Goal: Information Seeking & Learning: Learn about a topic

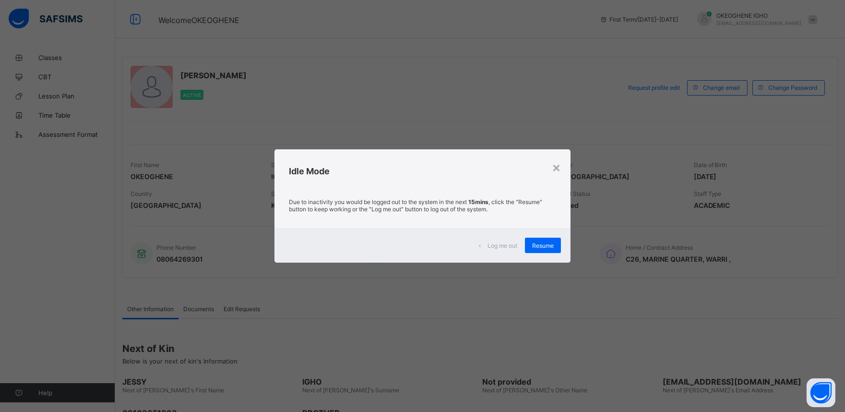
click at [549, 250] on div "Resume" at bounding box center [543, 244] width 36 height 15
click at [549, 249] on div "Email Address ighoernest65@gmail.com" at bounding box center [475, 253] width 220 height 32
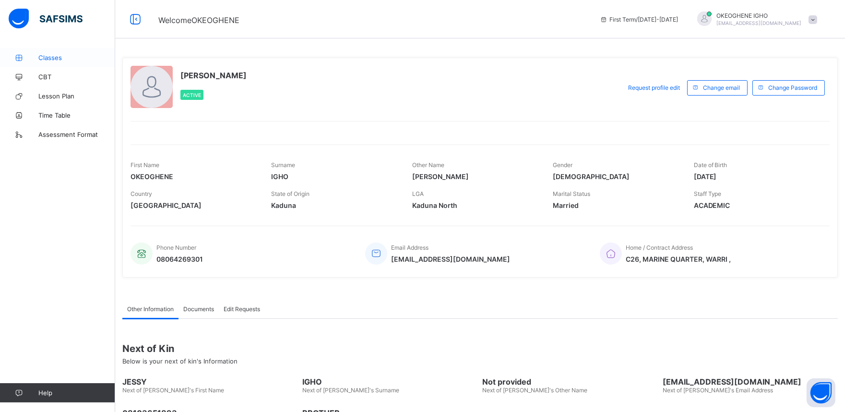
click at [62, 62] on link "Classes" at bounding box center [57, 57] width 115 height 19
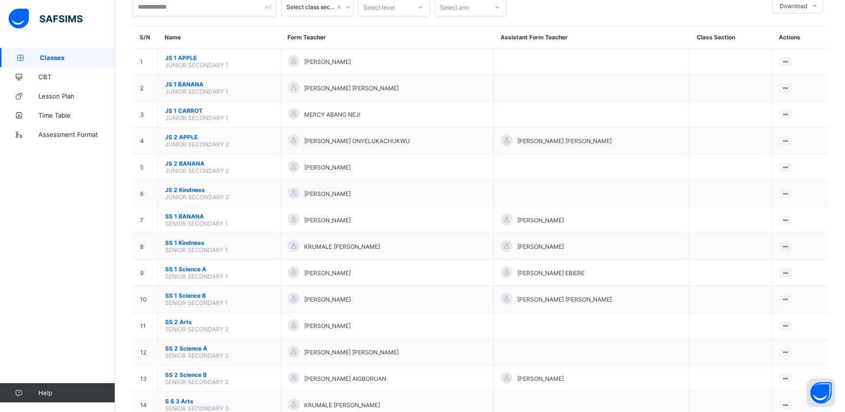
scroll to position [113, 0]
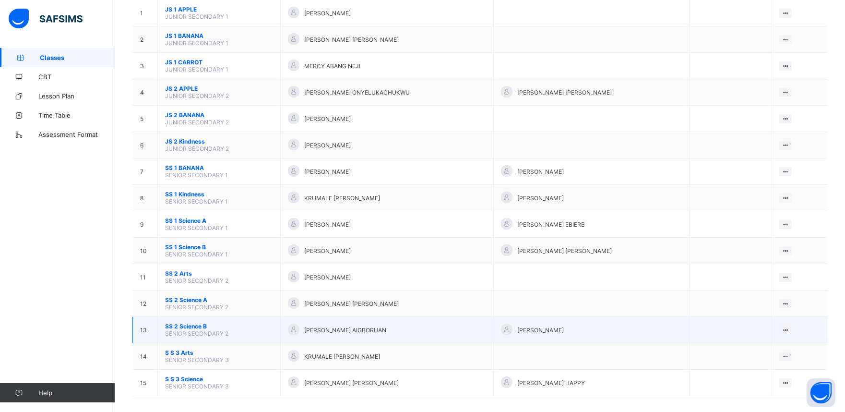
click at [353, 323] on div "[PERSON_NAME] AIGBORUAN" at bounding box center [387, 329] width 198 height 13
click at [790, 339] on ul "View Class" at bounding box center [765, 348] width 53 height 18
click at [781, 344] on div "View Class" at bounding box center [773, 349] width 30 height 10
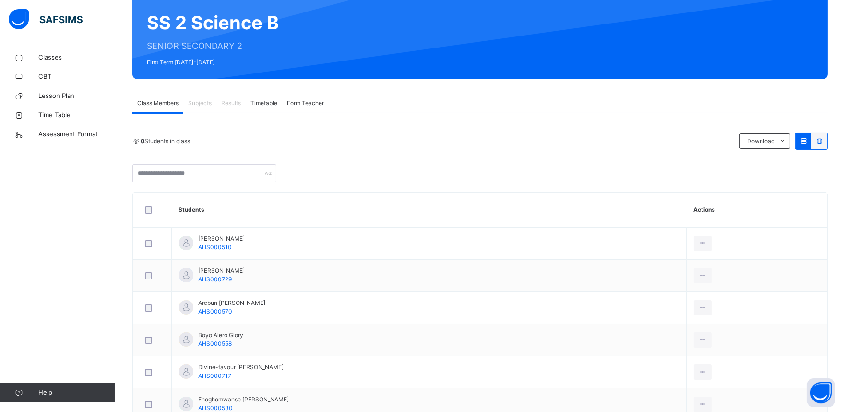
scroll to position [85, 0]
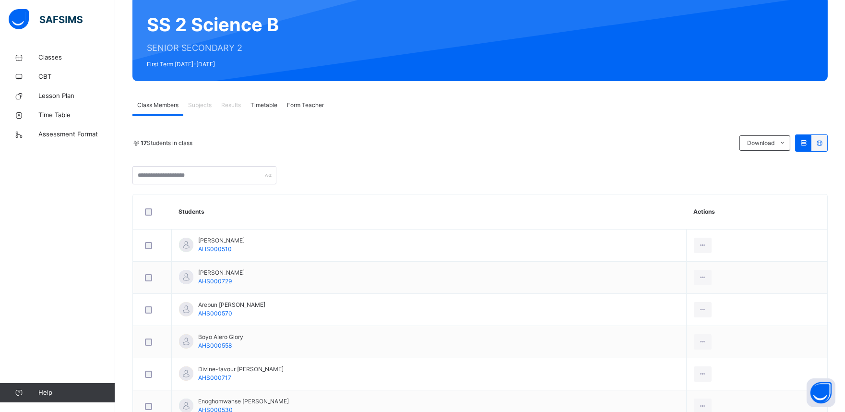
click at [199, 112] on div "Subjects" at bounding box center [199, 104] width 33 height 19
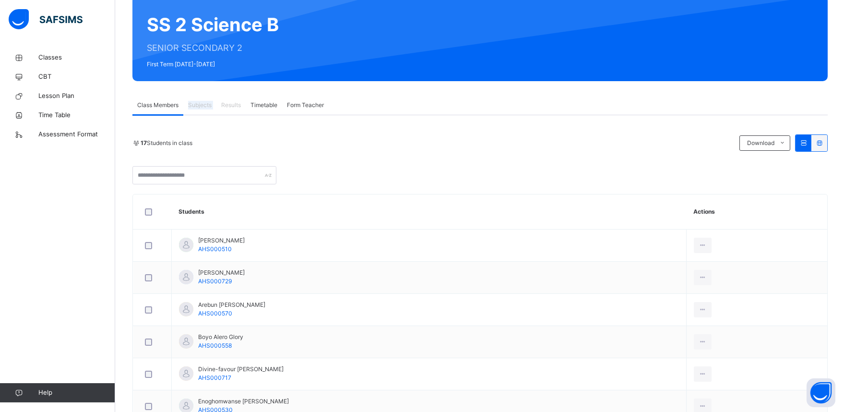
click at [199, 112] on div "Subjects" at bounding box center [199, 104] width 33 height 19
click at [198, 113] on div "Subjects" at bounding box center [199, 104] width 33 height 19
click at [265, 108] on span "Timetable" at bounding box center [263, 105] width 27 height 9
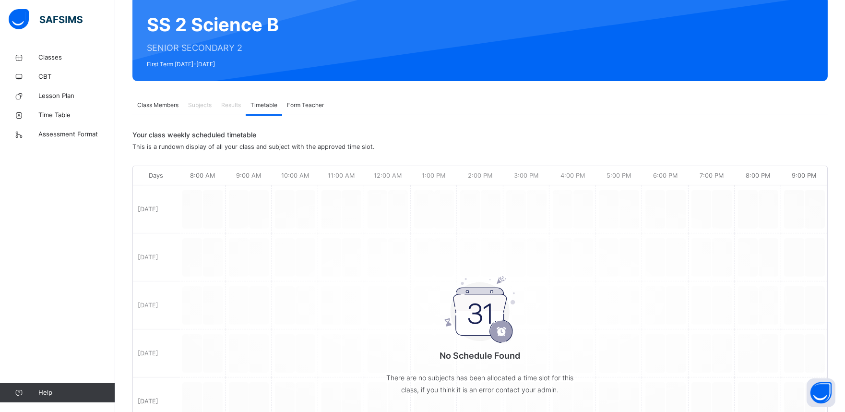
click at [265, 108] on span "Timetable" at bounding box center [263, 105] width 27 height 9
click at [303, 107] on span "Form Teacher" at bounding box center [305, 105] width 37 height 9
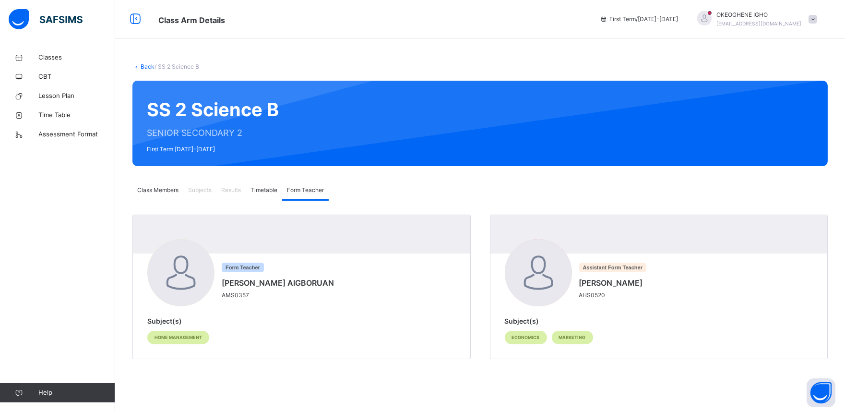
scroll to position [0, 0]
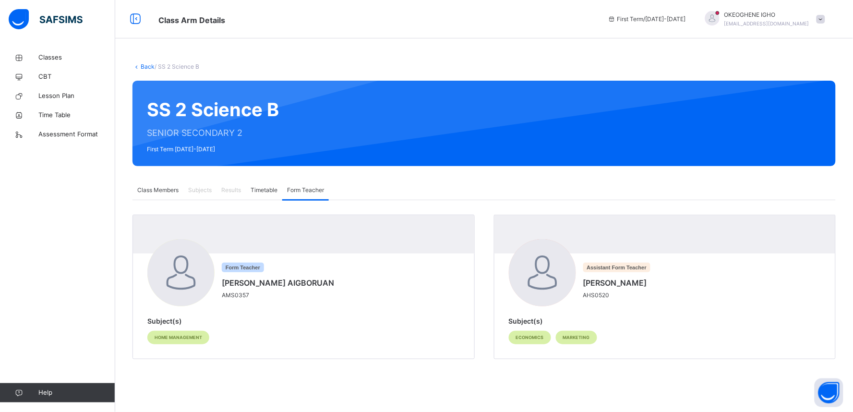
click at [200, 194] on span "Subjects" at bounding box center [200, 190] width 24 height 9
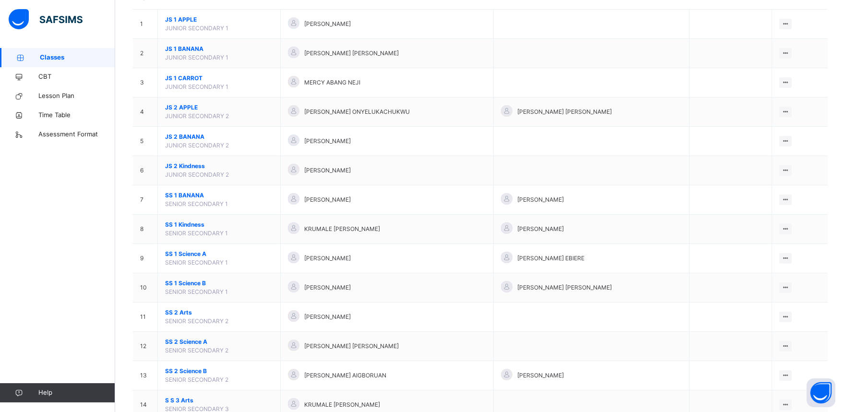
scroll to position [107, 0]
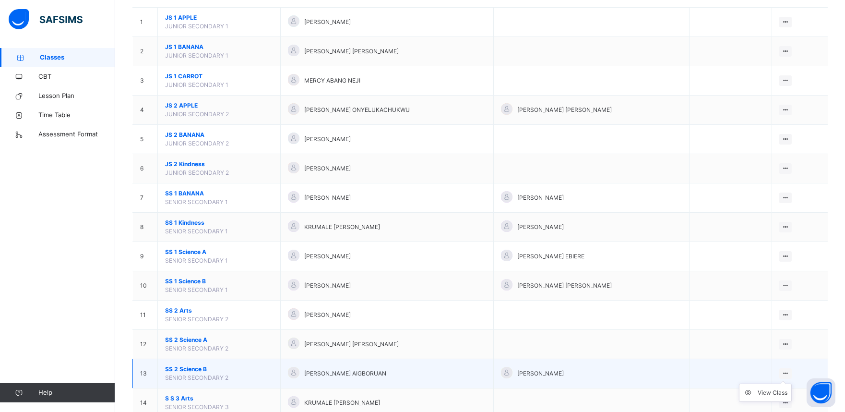
click at [790, 373] on icon at bounding box center [786, 372] width 8 height 7
click at [784, 391] on div "View Class" at bounding box center [773, 393] width 30 height 10
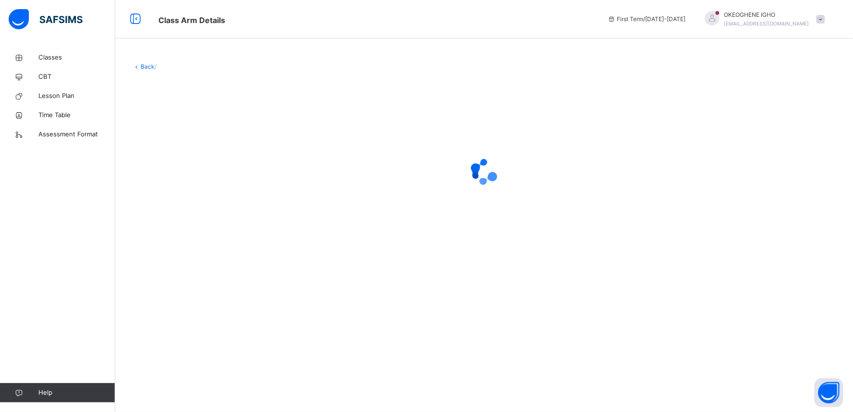
click at [784, 391] on div "Back /" at bounding box center [483, 206] width 737 height 412
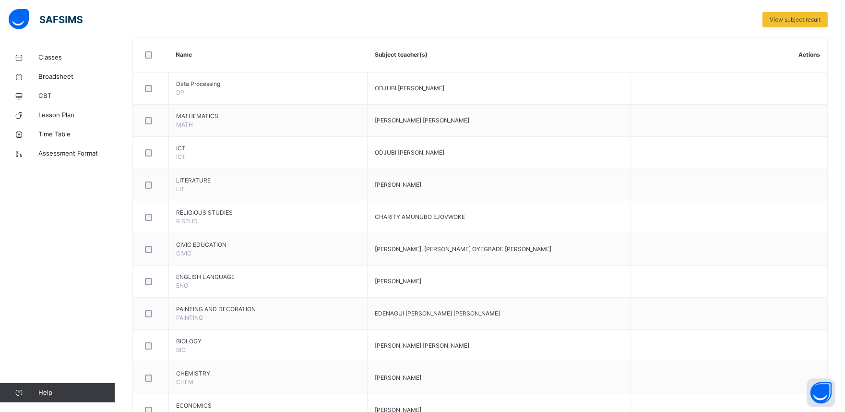
scroll to position [277, 0]
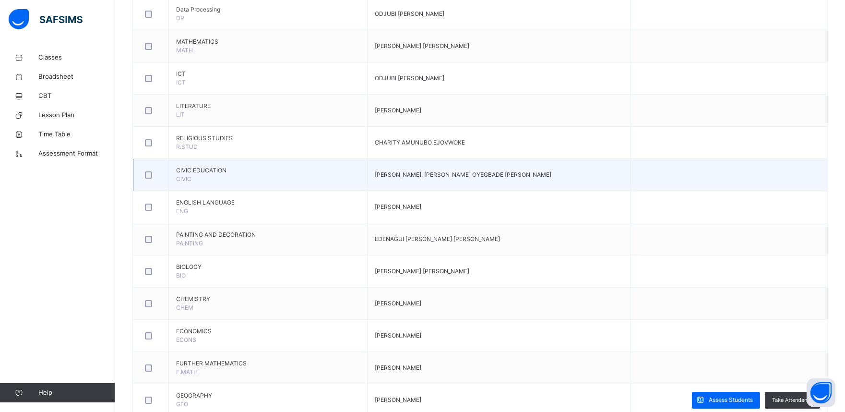
click at [422, 189] on td "[PERSON_NAME], [PERSON_NAME] OYEGBADE [PERSON_NAME]" at bounding box center [499, 175] width 263 height 32
click at [422, 188] on td "[PERSON_NAME], [PERSON_NAME] OYEGBADE [PERSON_NAME]" at bounding box center [499, 175] width 263 height 32
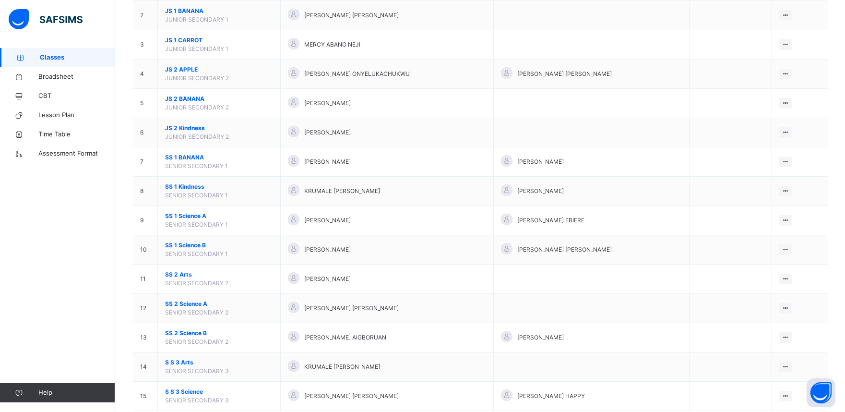
scroll to position [166, 0]
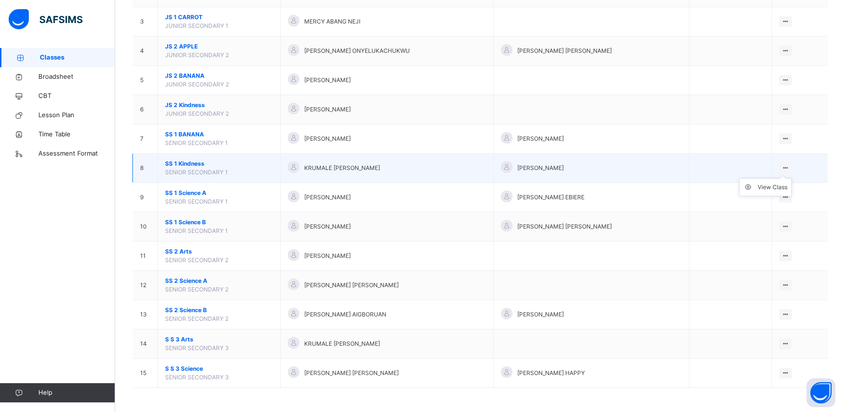
click at [790, 168] on icon at bounding box center [786, 167] width 8 height 7
click at [773, 190] on div "View Class" at bounding box center [773, 187] width 30 height 10
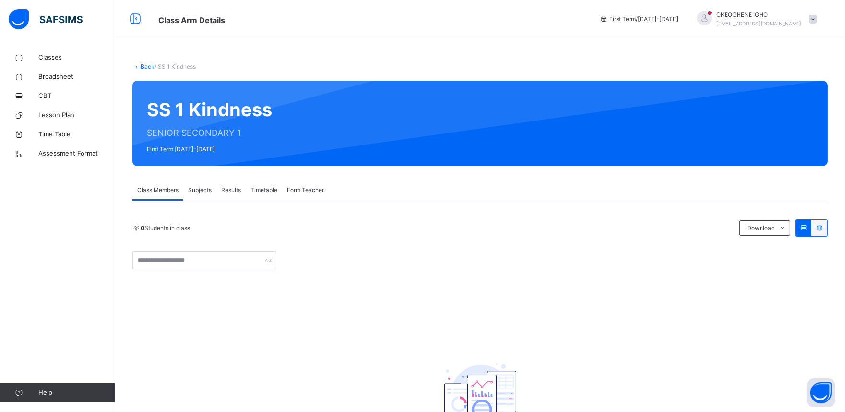
click at [202, 192] on span "Subjects" at bounding box center [200, 190] width 24 height 9
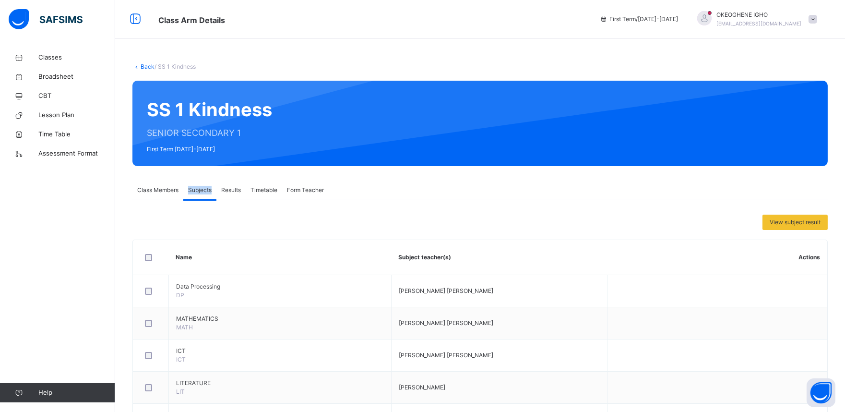
click at [202, 192] on span "Subjects" at bounding box center [200, 190] width 24 height 9
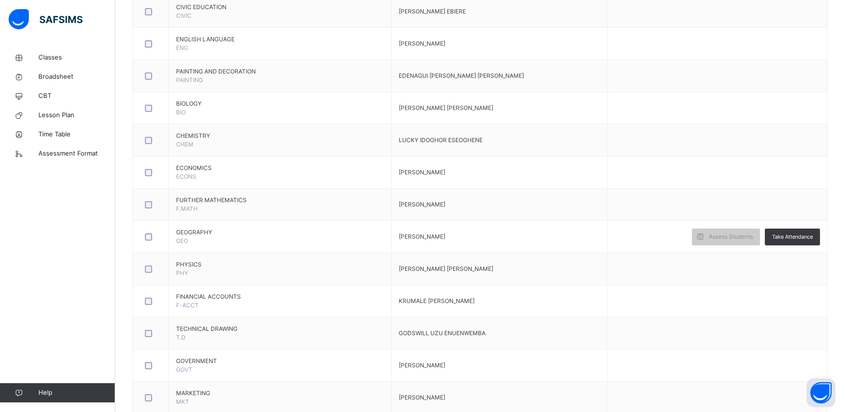
scroll to position [533, 0]
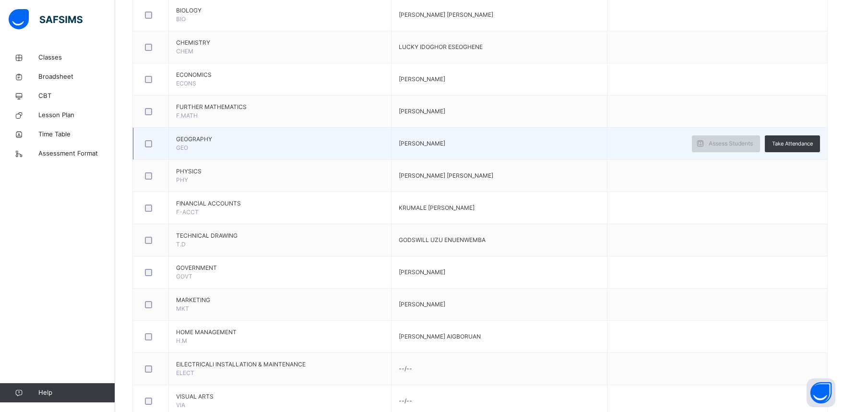
click at [728, 149] on div "Assess Students" at bounding box center [726, 143] width 68 height 17
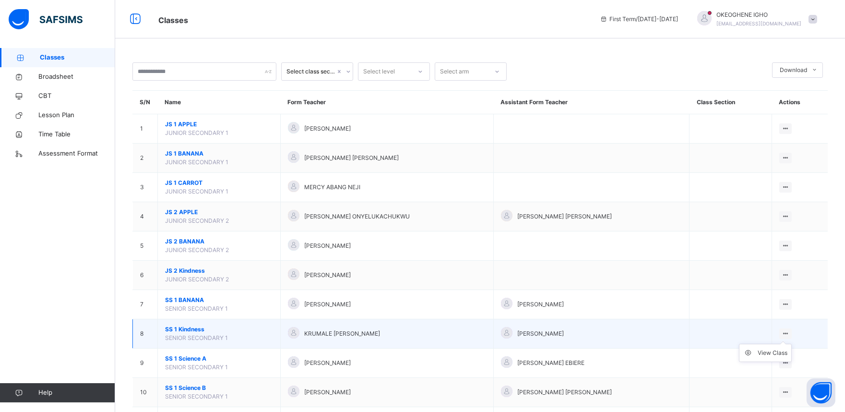
click at [790, 332] on icon at bounding box center [786, 333] width 8 height 7
click at [770, 353] on div "View Class" at bounding box center [773, 353] width 30 height 10
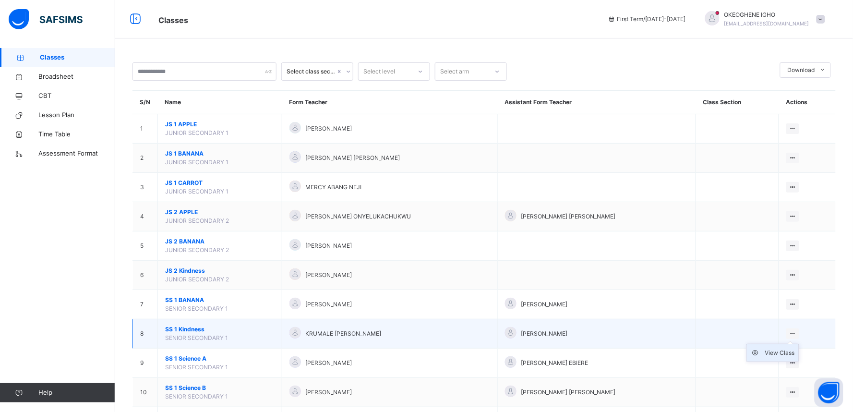
click at [770, 353] on div "Select class section Select level Select arm Download Pdf Report Excel Report S…" at bounding box center [483, 288] width 737 height 577
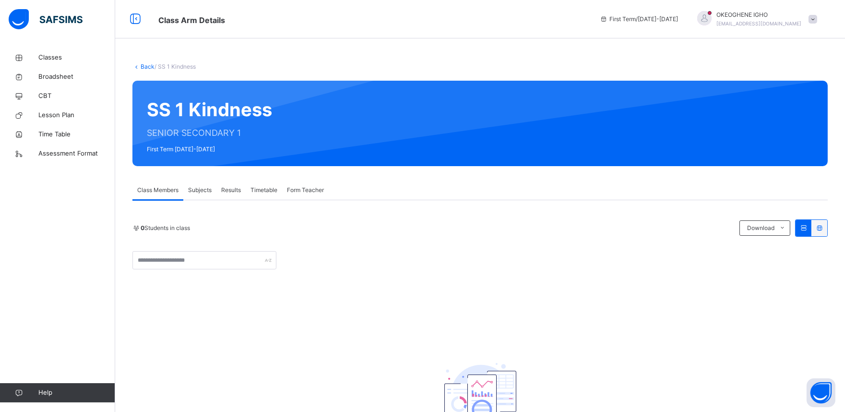
click at [204, 190] on span "Subjects" at bounding box center [200, 190] width 24 height 9
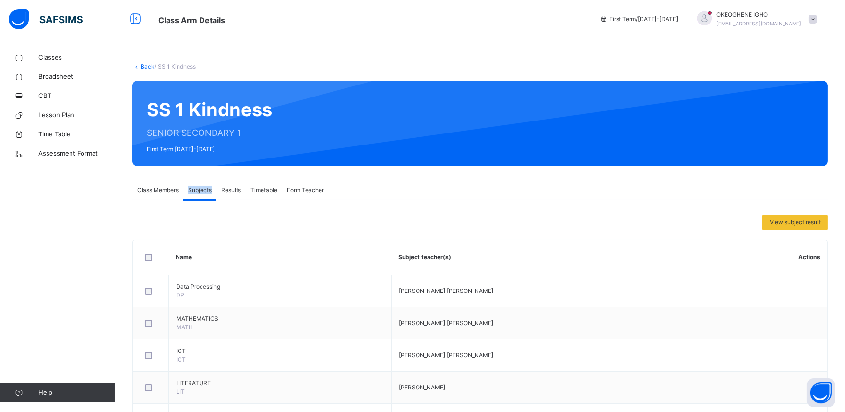
click at [204, 190] on span "Subjects" at bounding box center [200, 190] width 24 height 9
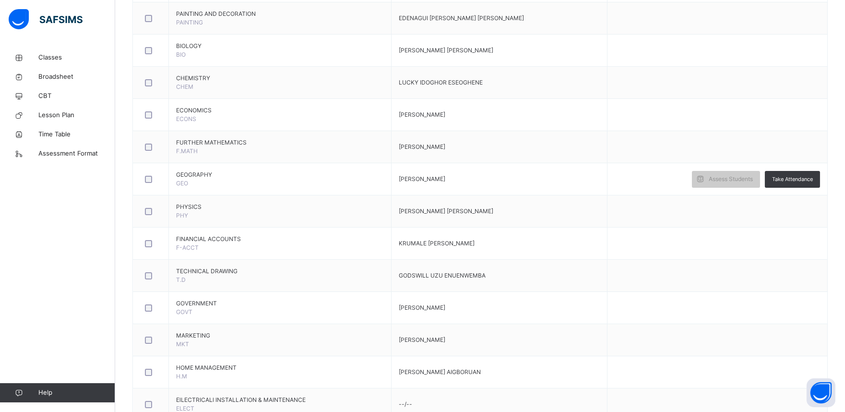
scroll to position [563, 0]
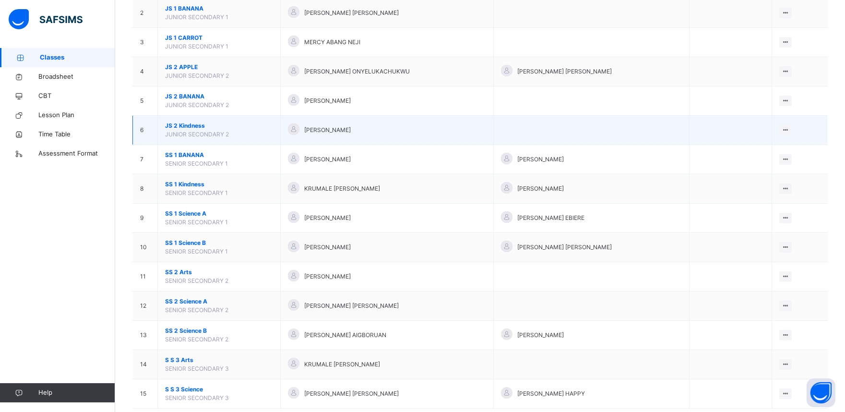
scroll to position [166, 0]
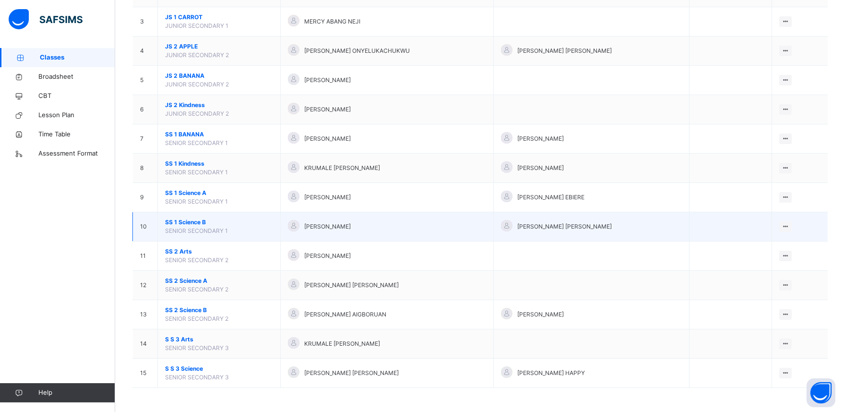
click at [363, 233] on div "[PERSON_NAME]" at bounding box center [387, 227] width 198 height 14
click at [790, 225] on icon at bounding box center [786, 226] width 8 height 7
click at [771, 247] on div "View Class" at bounding box center [773, 246] width 30 height 10
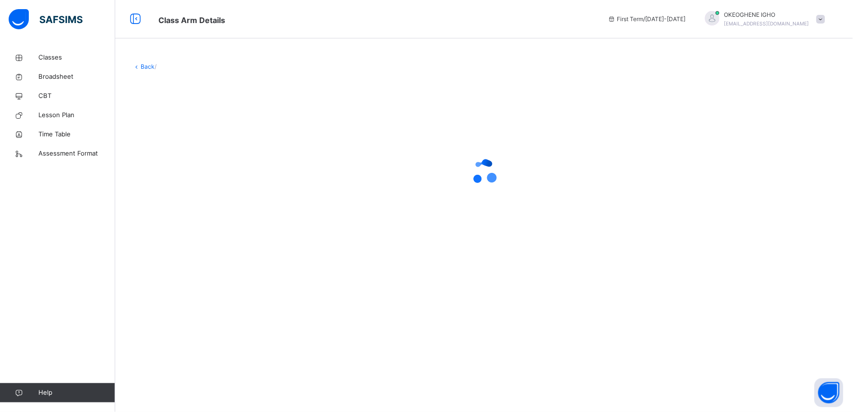
click at [771, 247] on div at bounding box center [483, 172] width 703 height 182
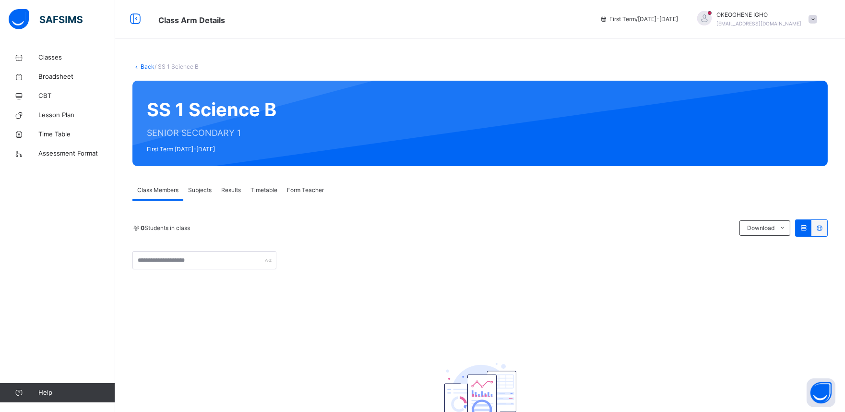
click at [202, 194] on div "Subjects" at bounding box center [199, 189] width 33 height 19
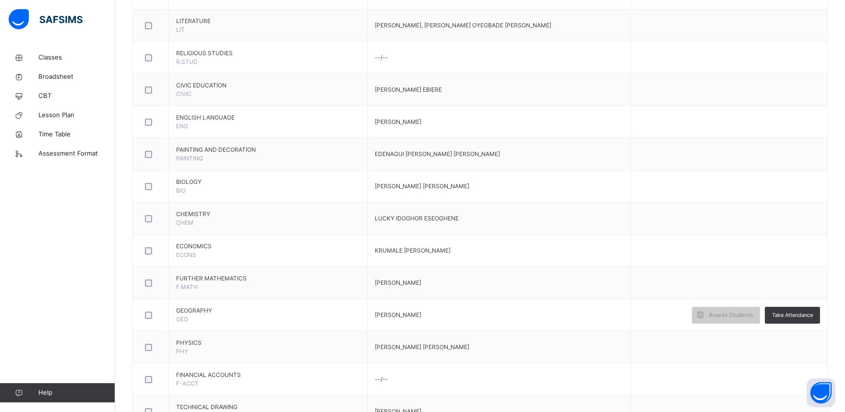
scroll to position [362, 0]
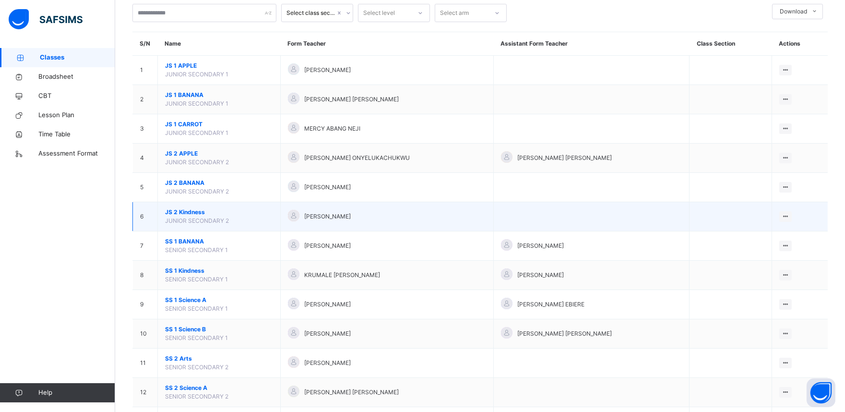
scroll to position [166, 0]
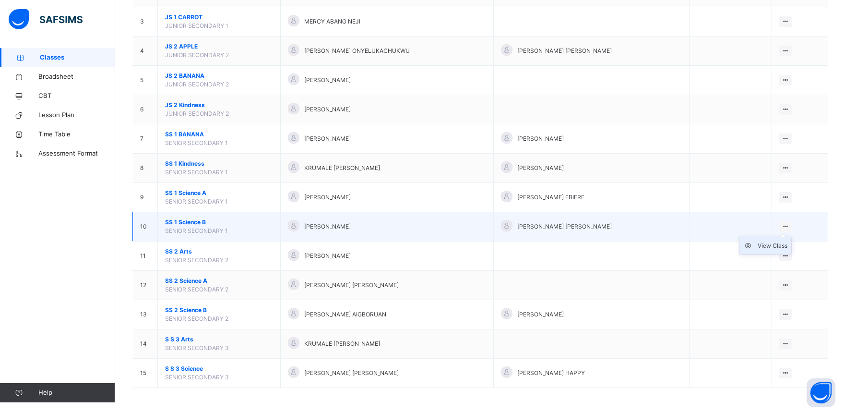
click at [776, 251] on li "View Class" at bounding box center [765, 245] width 52 height 17
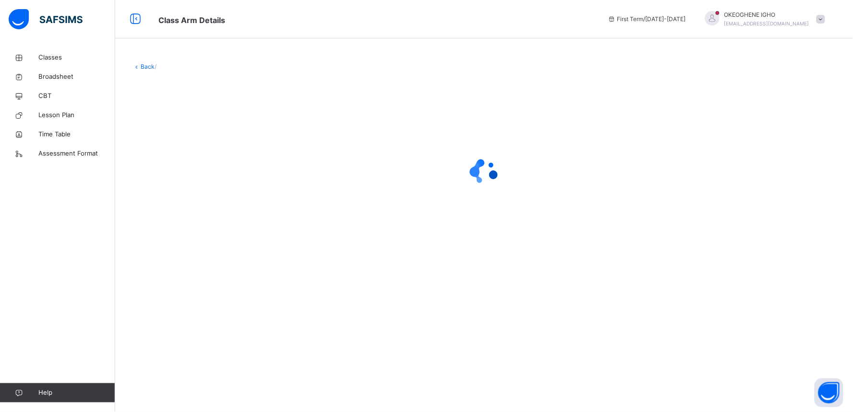
click at [776, 251] on div at bounding box center [483, 172] width 703 height 182
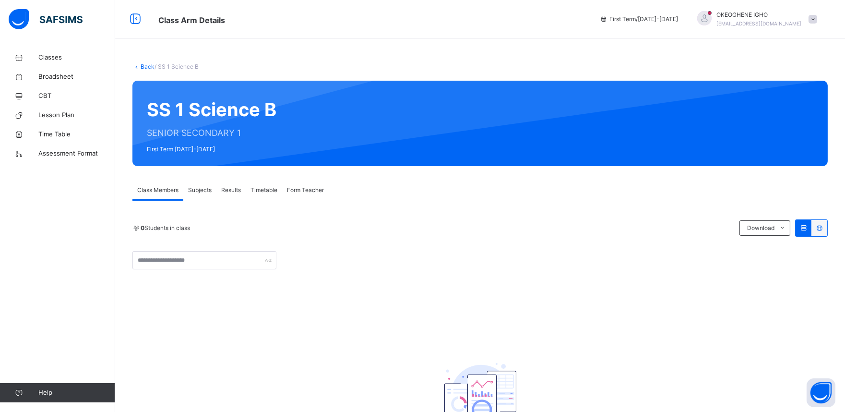
click at [204, 186] on span "Subjects" at bounding box center [200, 190] width 24 height 9
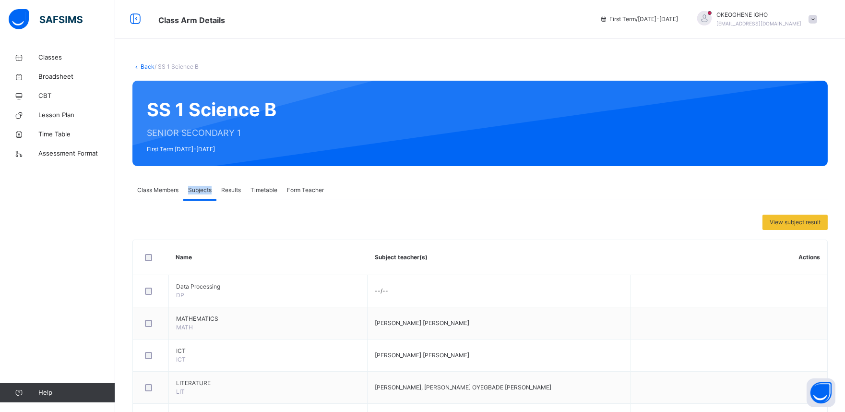
click at [204, 186] on span "Subjects" at bounding box center [200, 190] width 24 height 9
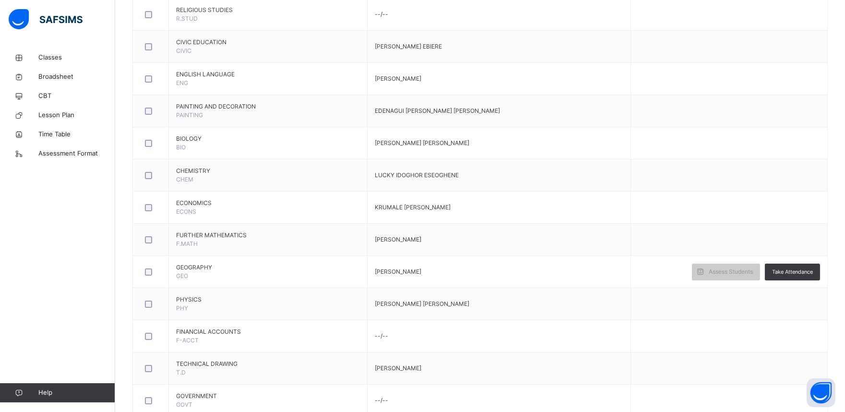
scroll to position [426, 0]
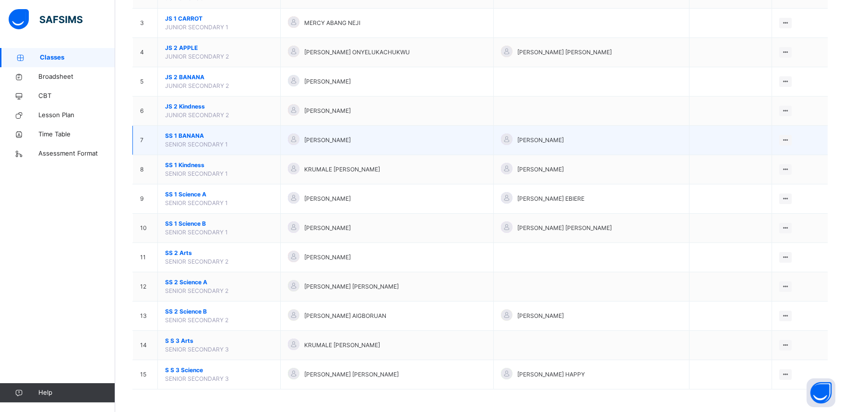
scroll to position [166, 0]
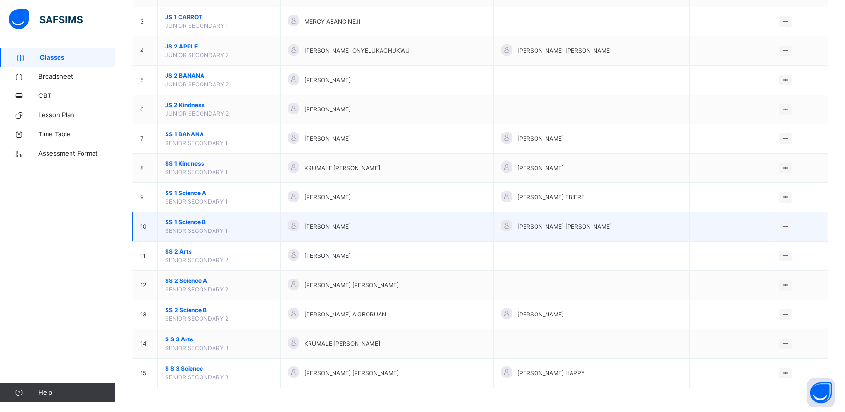
click at [342, 236] on td "[PERSON_NAME]" at bounding box center [386, 226] width 213 height 29
click at [777, 247] on div "View Class" at bounding box center [773, 246] width 30 height 10
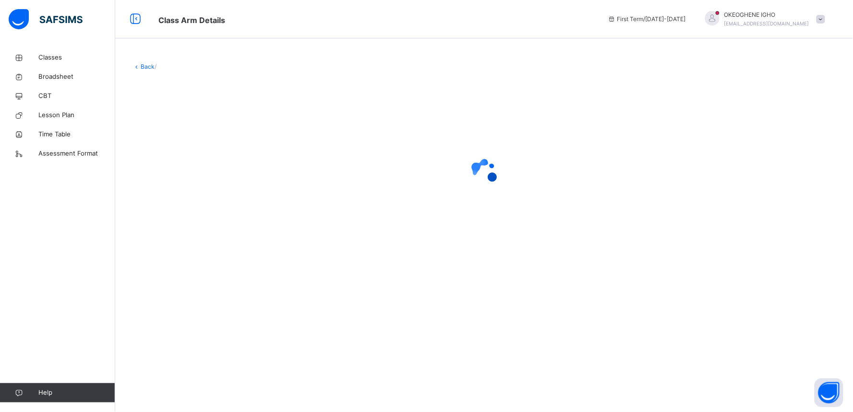
click at [777, 247] on div at bounding box center [483, 172] width 703 height 182
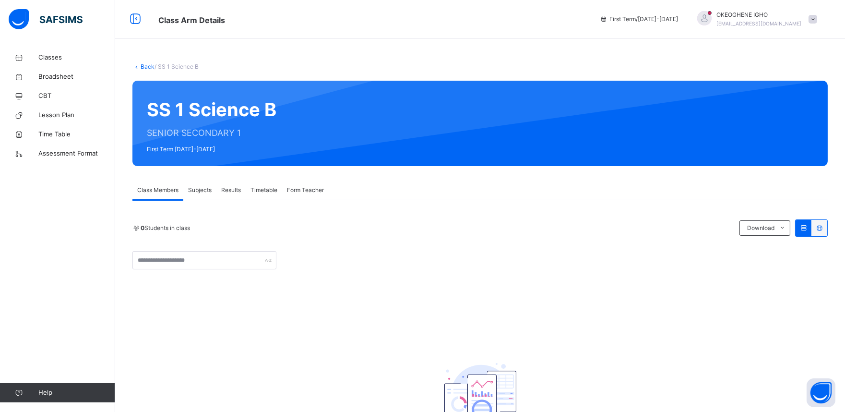
click at [204, 191] on span "Subjects" at bounding box center [200, 190] width 24 height 9
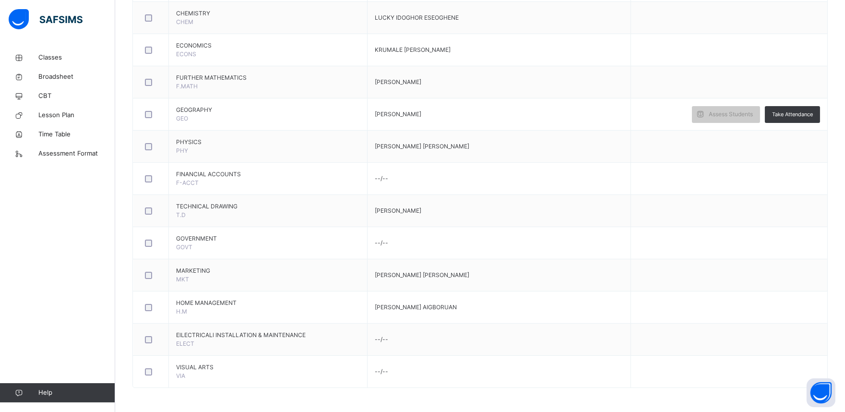
scroll to position [563, 0]
